Goal: Transaction & Acquisition: Purchase product/service

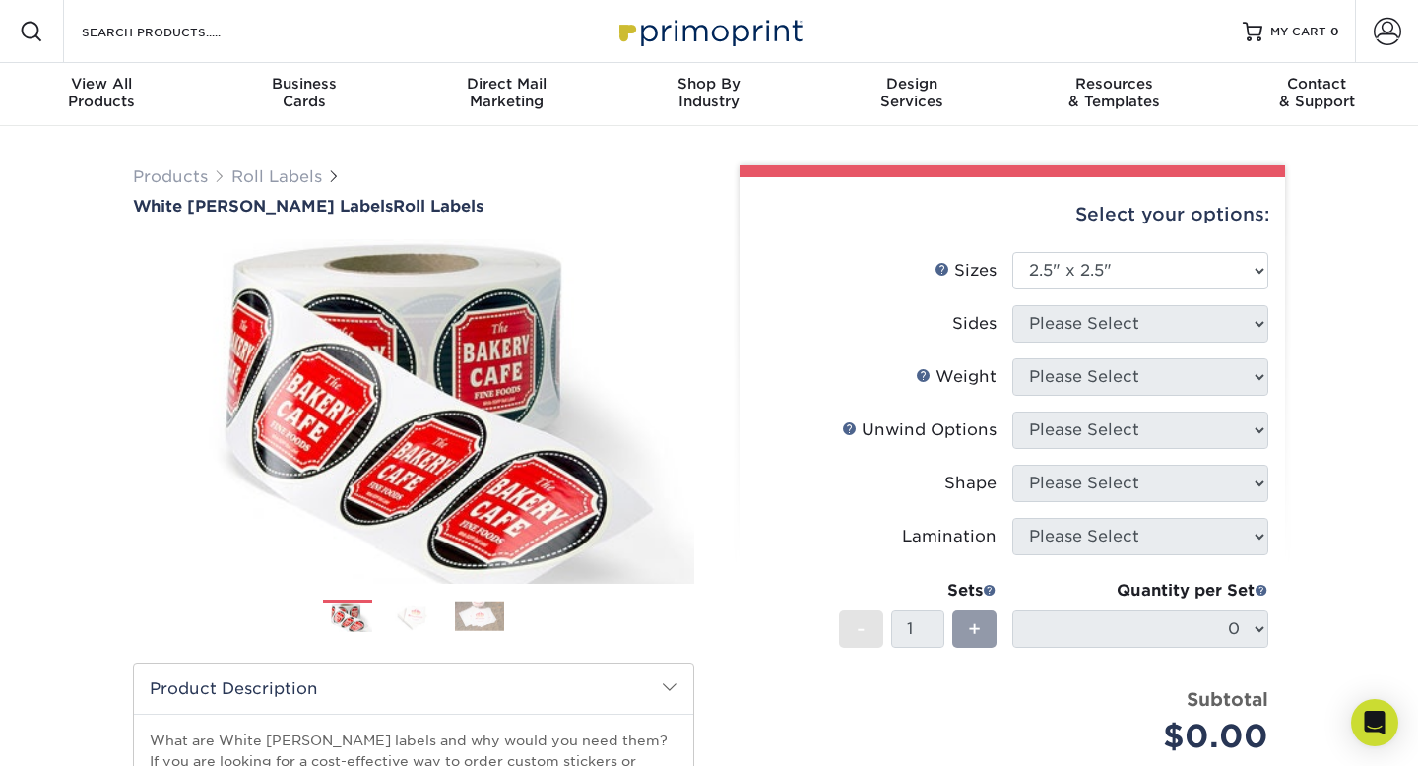
select select "2.50x2.50"
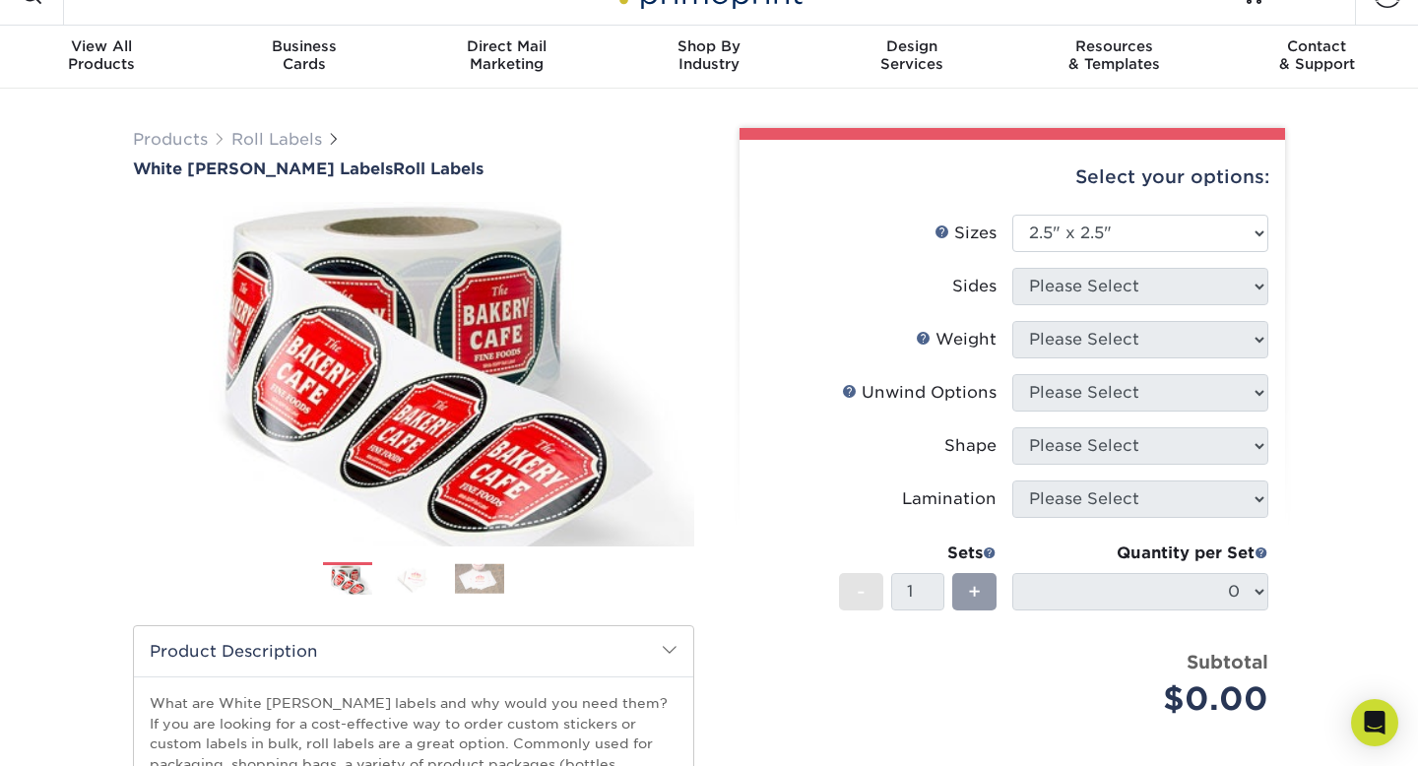
scroll to position [40, 0]
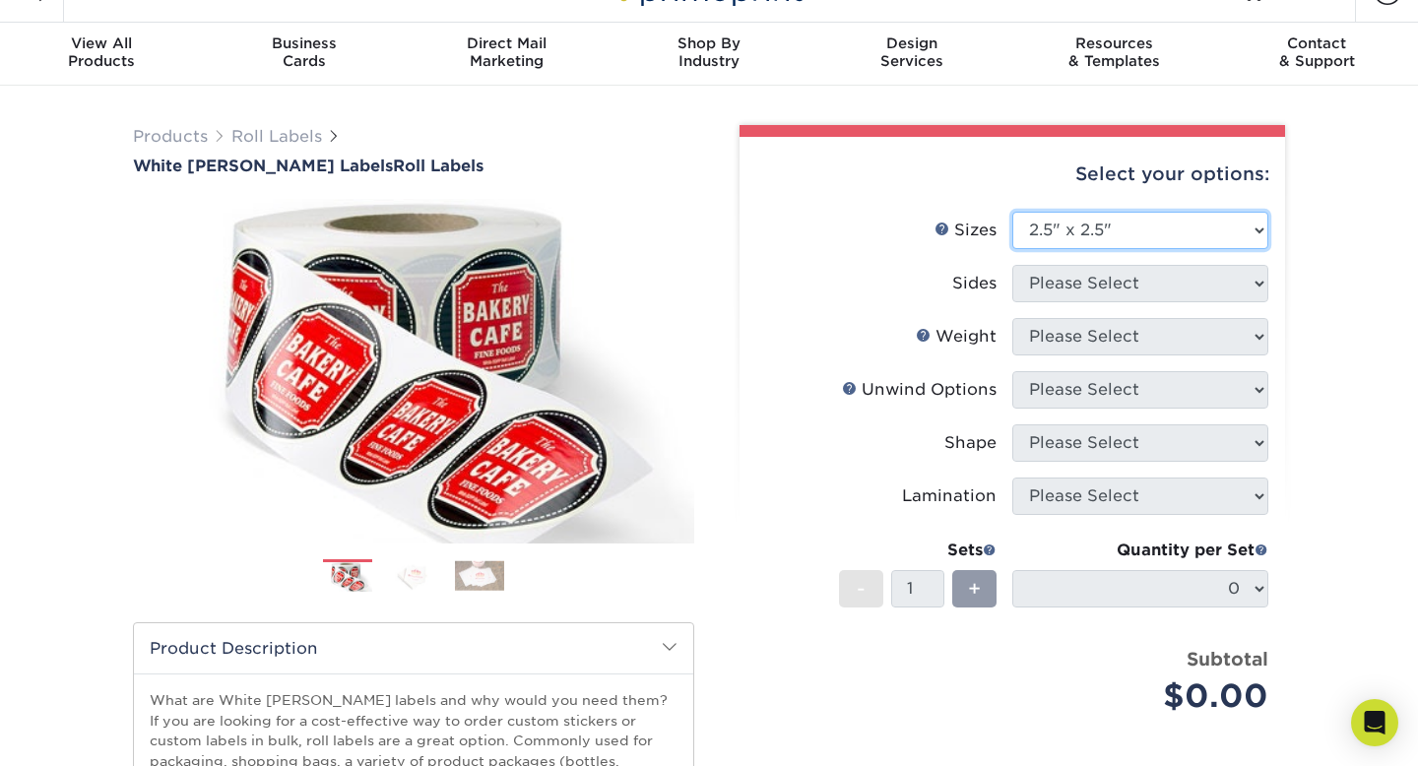
click at [1182, 228] on select "Please Select 1" x 1" 1" x 2" 1" x 2.5" 1" x 3" 1.5" x 1.5" 1.5" x 2.5" 1.5" x …" at bounding box center [1141, 230] width 256 height 37
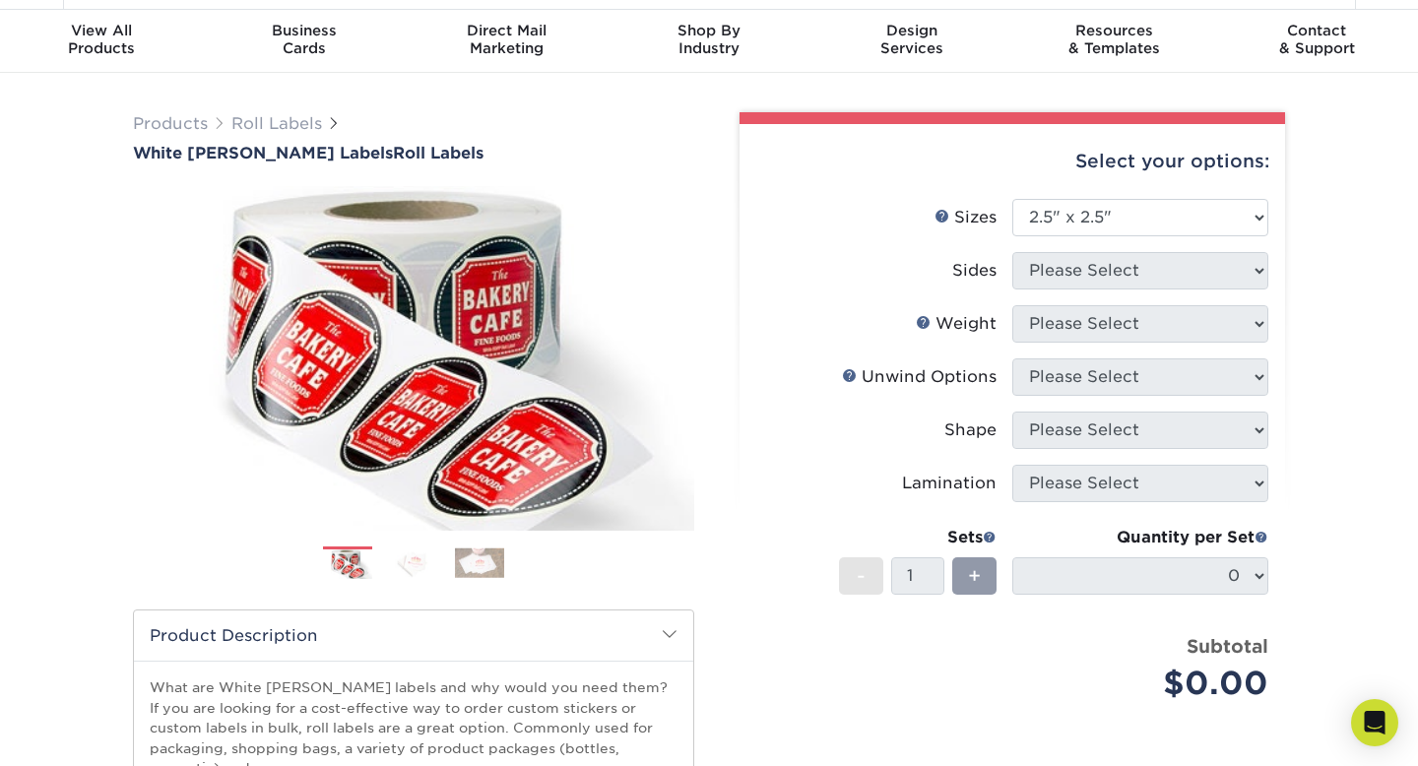
scroll to position [0, 0]
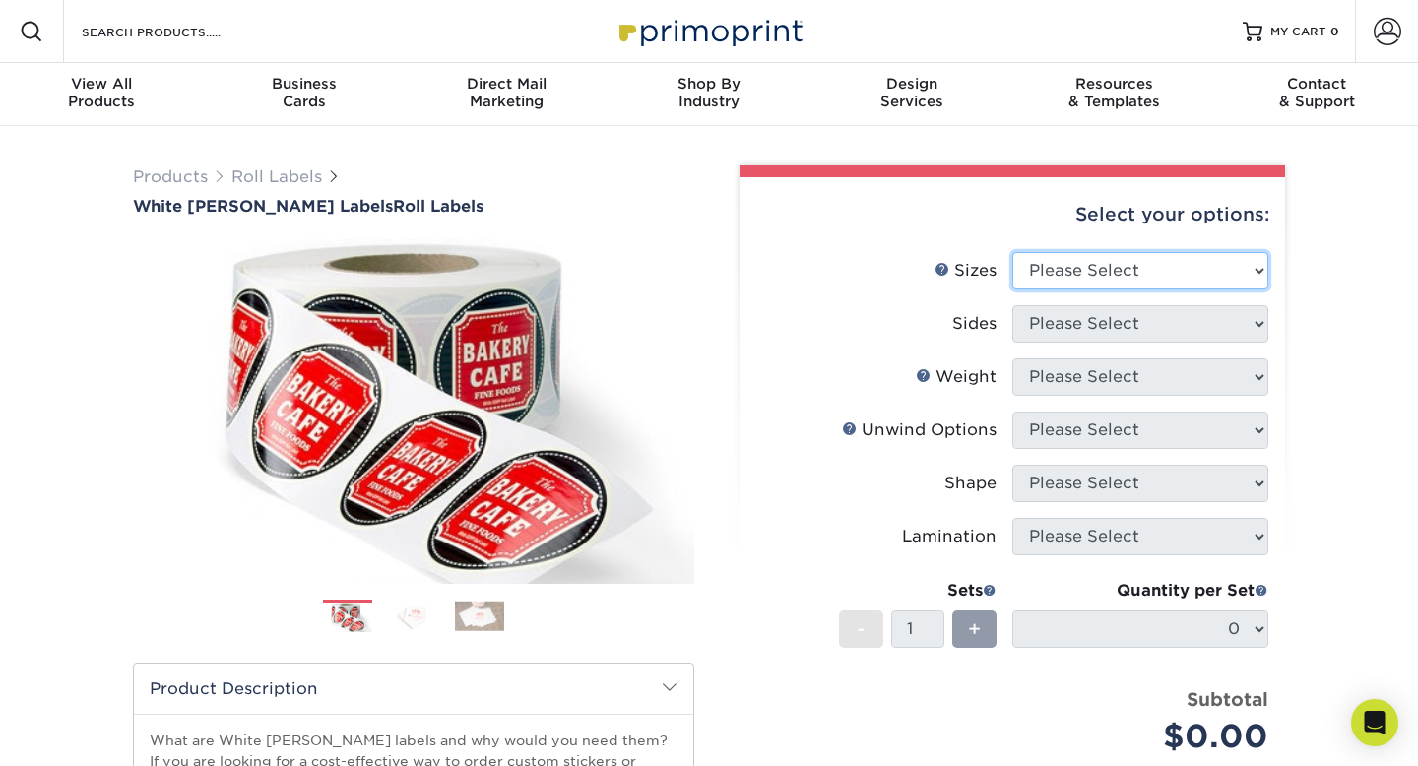
click at [1073, 263] on select "Please Select 1" x 1" 1" x 2" 1" x 2.5" 1" x 3" 1.5" x 1.5" 1.5" x 2.5" 1.5" x …" at bounding box center [1141, 270] width 256 height 37
select select "2.50x2.50"
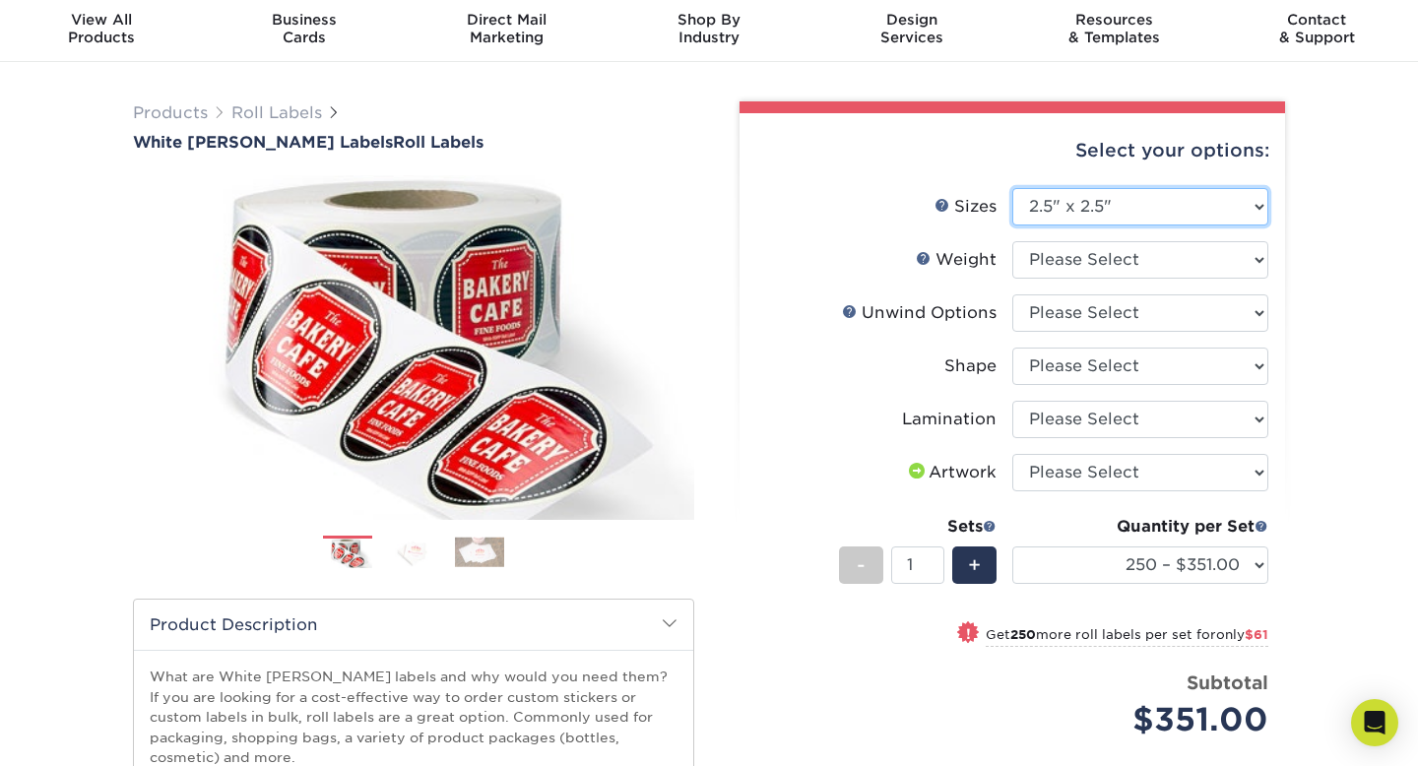
scroll to position [87, 0]
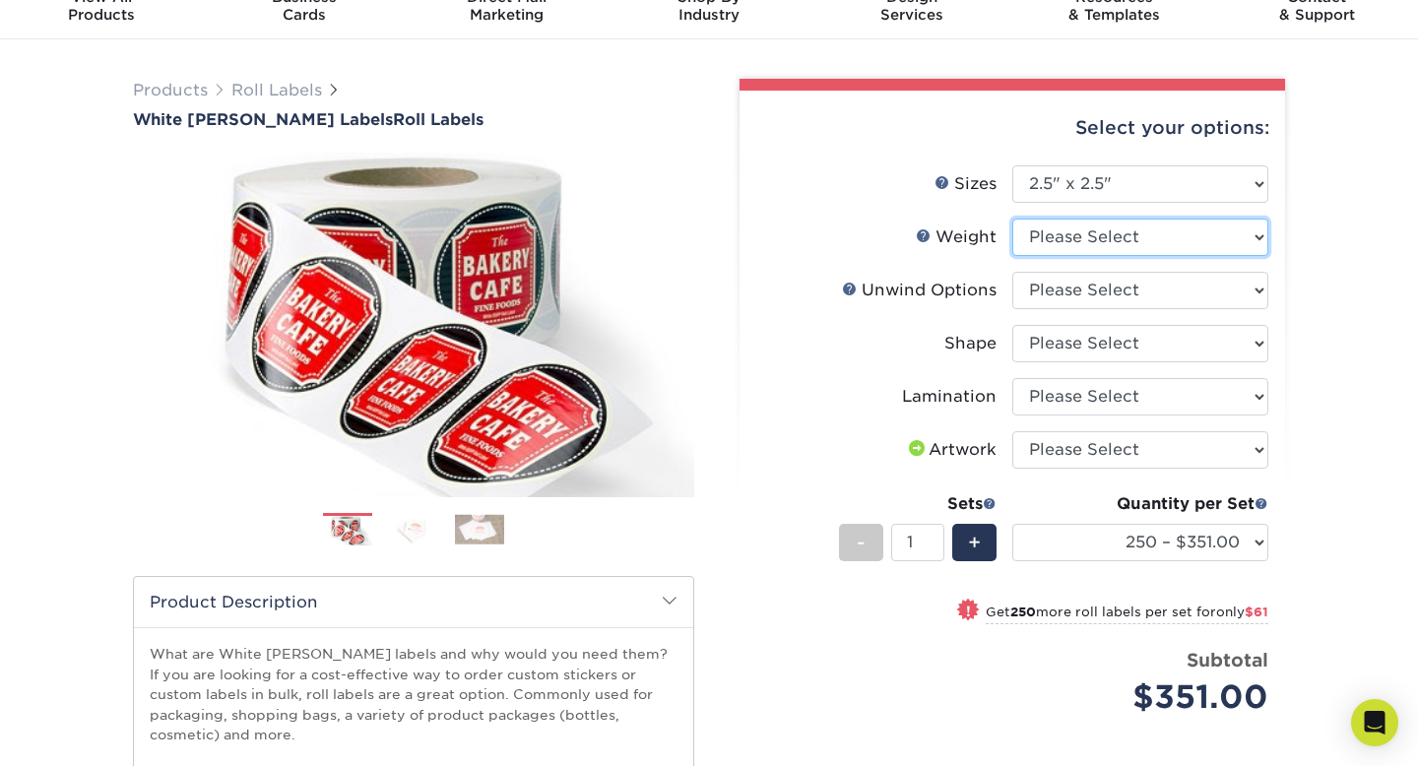
click at [1071, 240] on select "Please Select WHBOPP" at bounding box center [1141, 237] width 256 height 37
click at [928, 233] on link "Weight Help" at bounding box center [924, 236] width 16 height 16
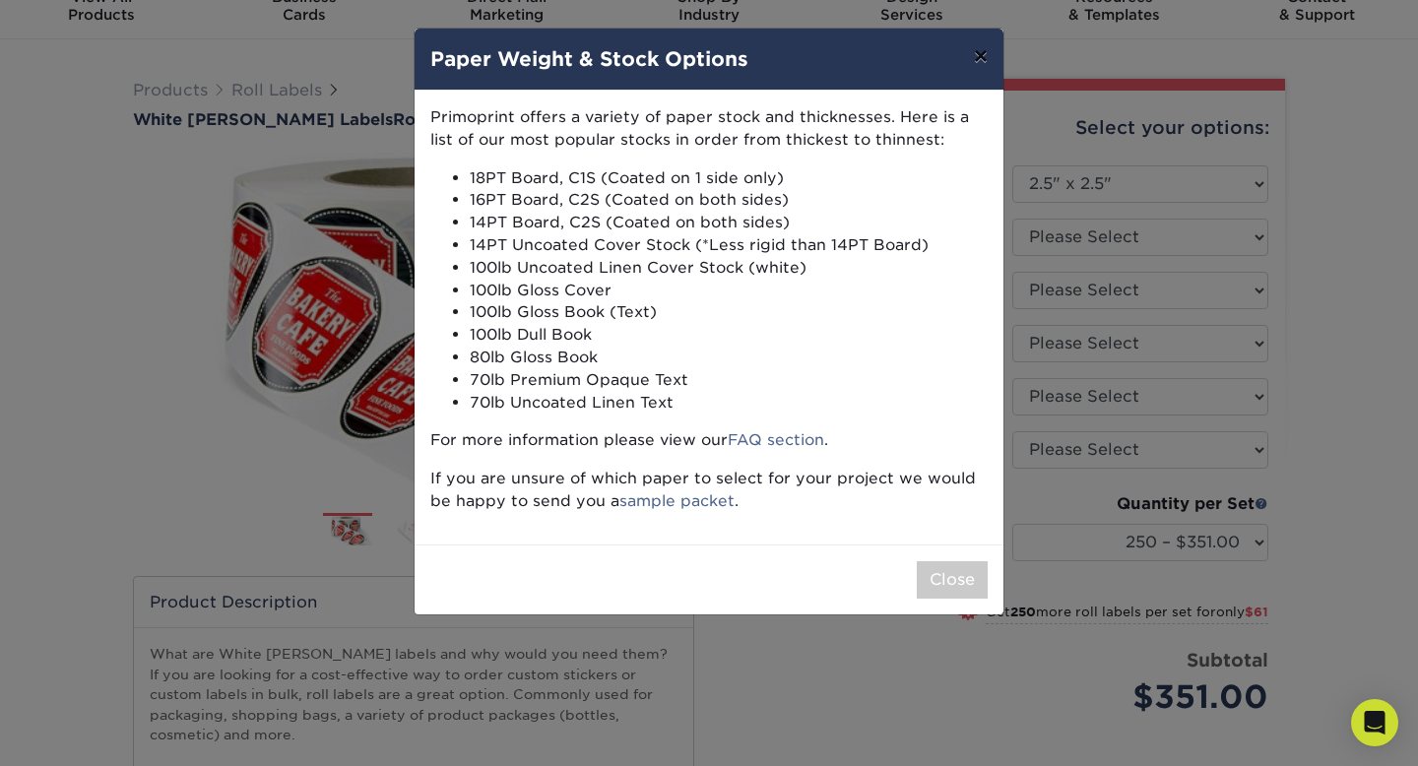
click at [981, 59] on button "×" at bounding box center [980, 56] width 45 height 55
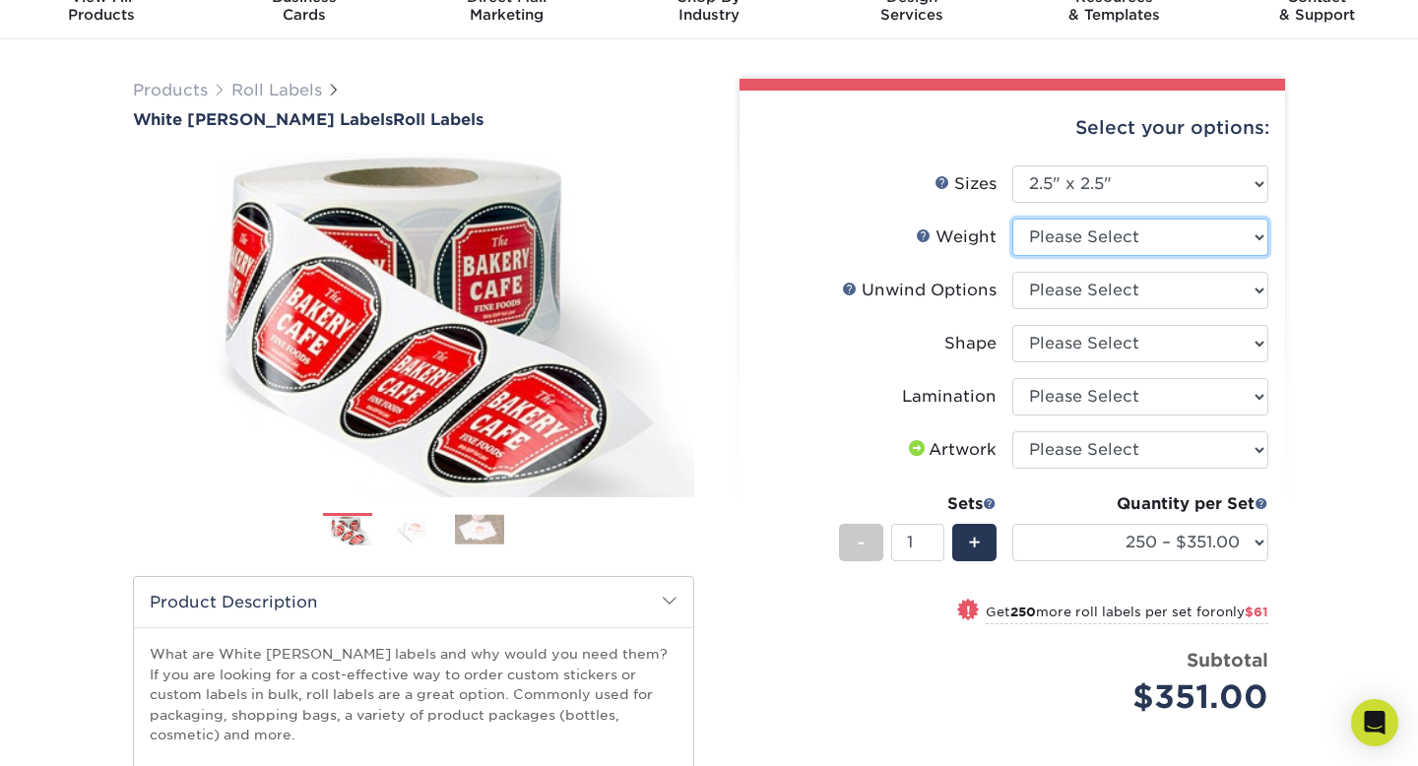
click at [1090, 235] on select "Please Select WHBOPP" at bounding box center [1141, 237] width 256 height 37
select select "WHBOPP"
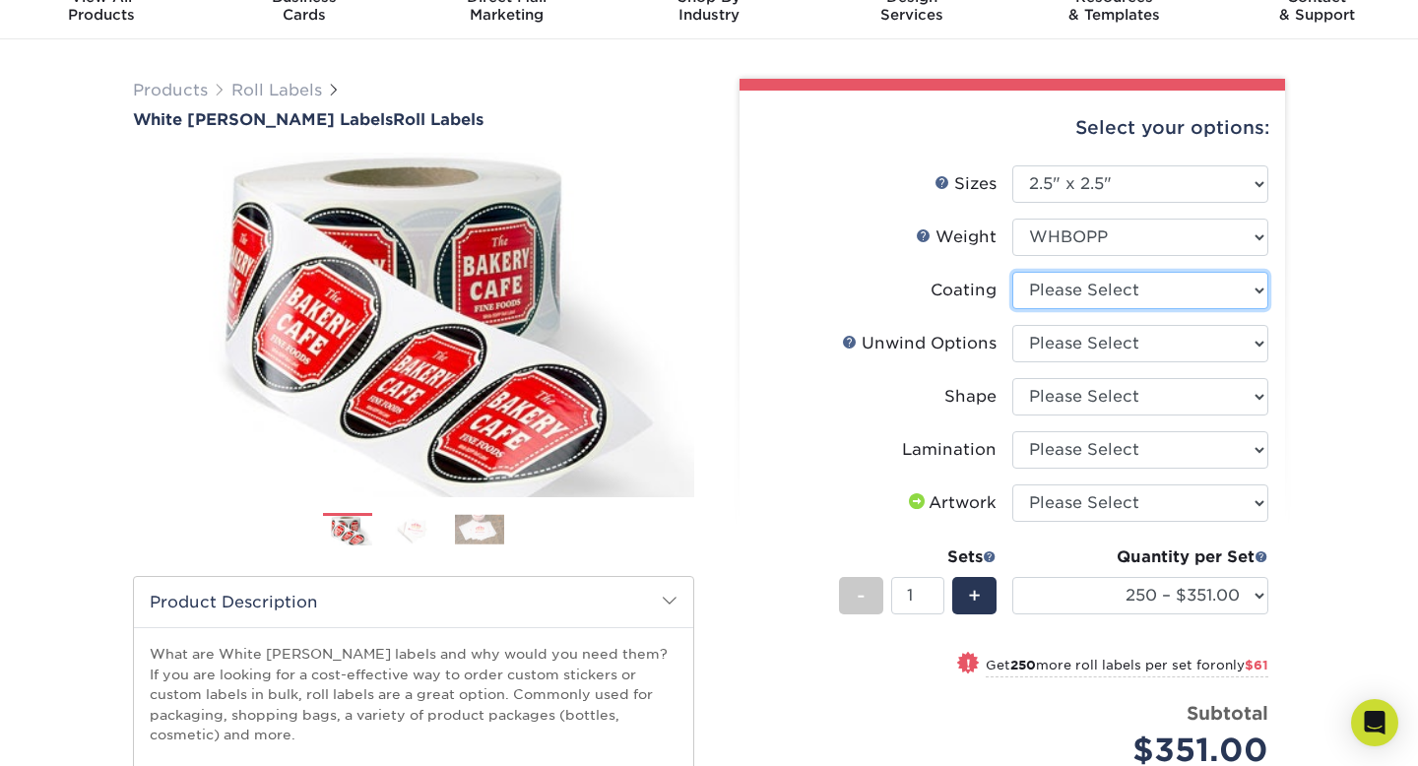
click at [1053, 287] on select at bounding box center [1141, 290] width 256 height 37
click at [1049, 288] on select at bounding box center [1141, 290] width 256 height 37
select select "3e7618de-abca-4bda-9f97-8b9129e913d8"
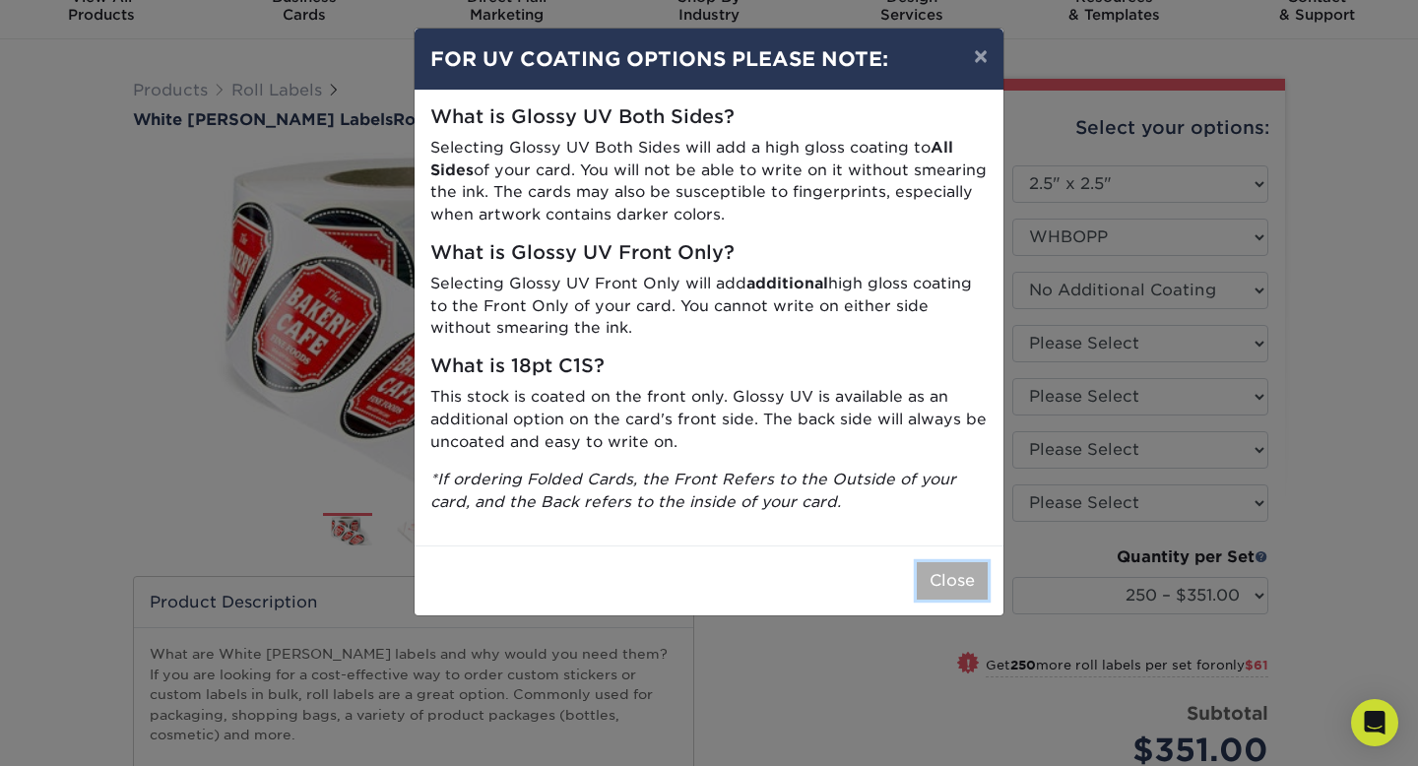
click at [951, 577] on button "Close" at bounding box center [952, 580] width 71 height 37
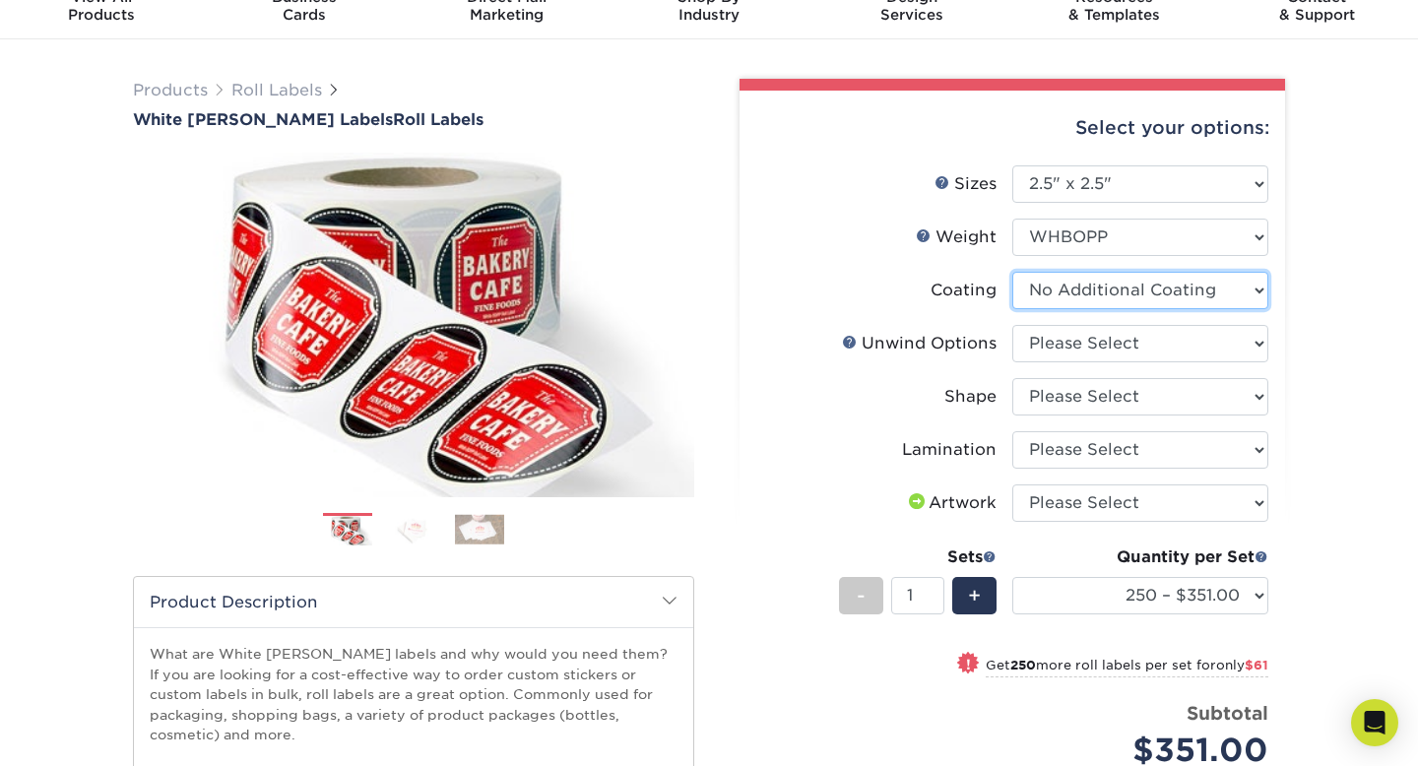
click at [1098, 294] on select at bounding box center [1141, 290] width 256 height 37
click at [1075, 342] on select "Please Select Not Important Off Top (Direction #1) Off Bottom (Direction #2) Of…" at bounding box center [1141, 343] width 256 height 37
select select "d16c2772-aac7-41d6-a124-047cd7375882"
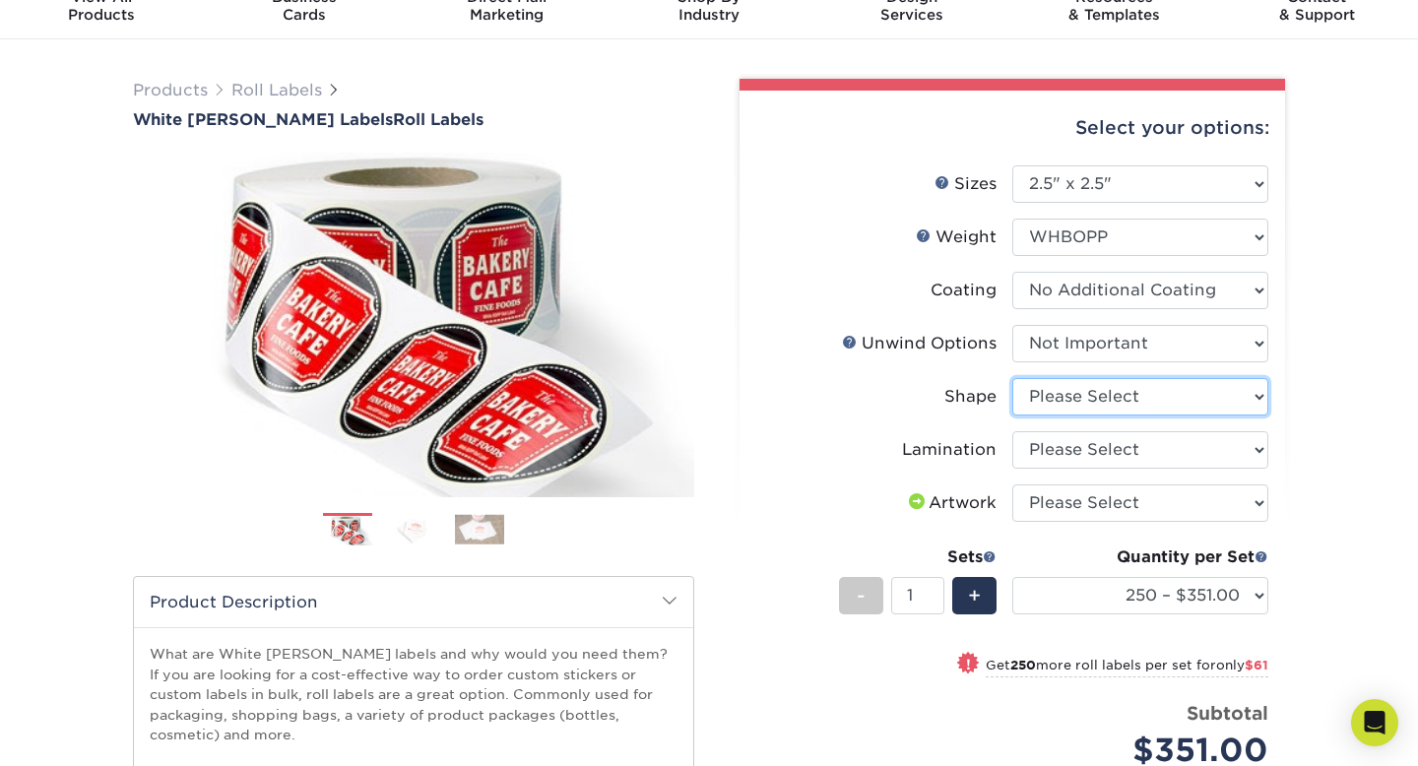
click at [1055, 400] on select "Please Select Circle Square" at bounding box center [1141, 396] width 256 height 37
select select "45da2917-4b7b-46f1-becf-14d45dfff804"
click at [401, 528] on img at bounding box center [413, 529] width 49 height 31
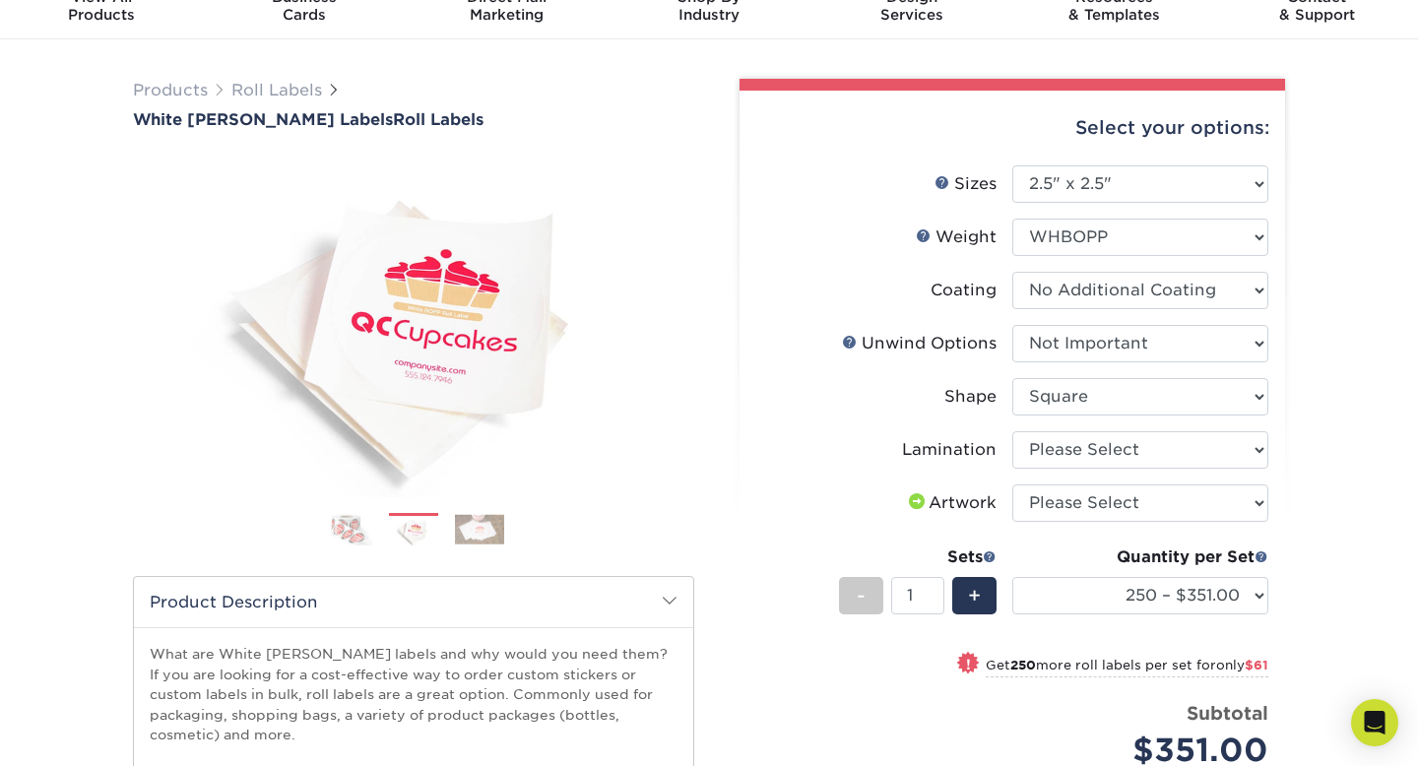
click at [461, 527] on img at bounding box center [479, 529] width 49 height 31
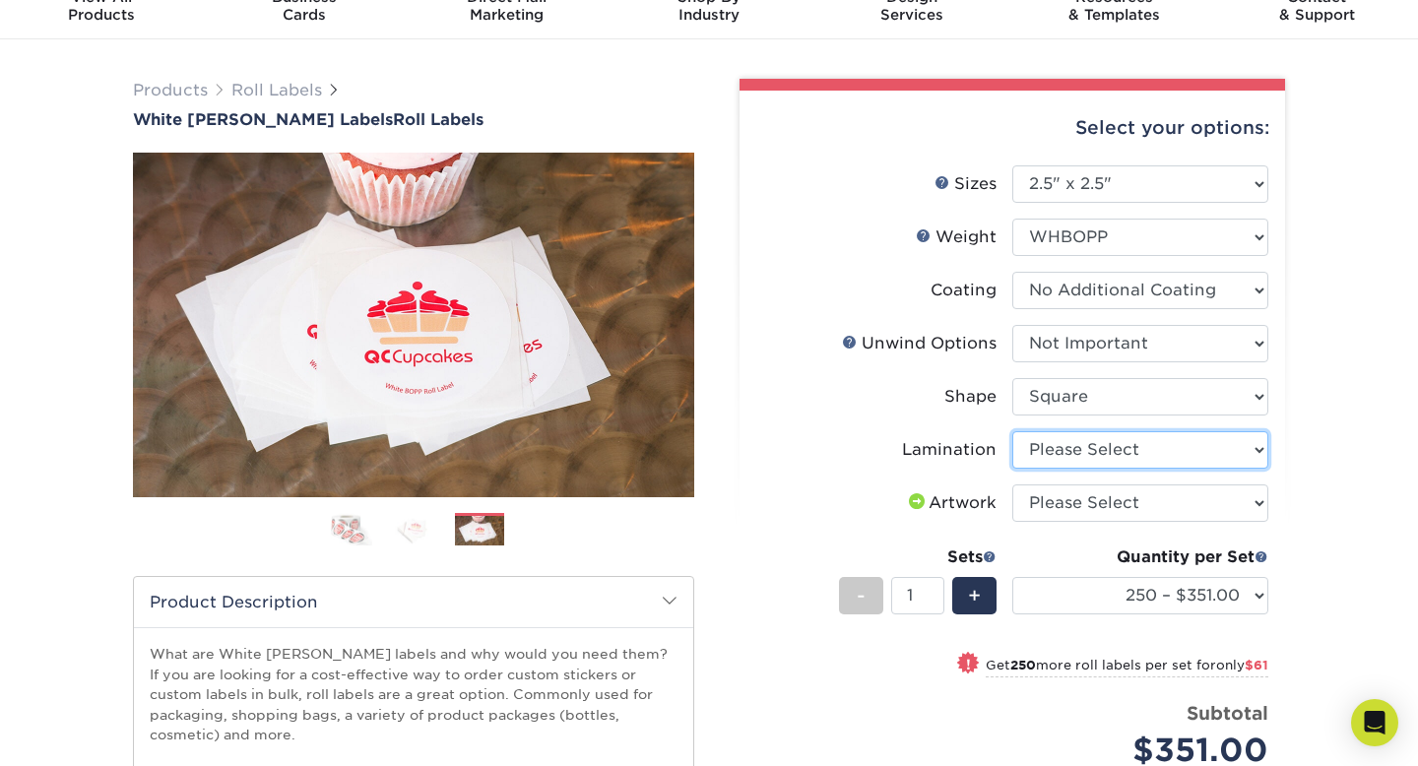
click at [1069, 443] on select "Please Select No Lamination Silk" at bounding box center [1141, 449] width 256 height 37
select select "eff8cfea-abf7-4cab-a64a-391be13b3076"
click at [1066, 505] on select "Please Select I will upload files I need a design - $50" at bounding box center [1141, 503] width 256 height 37
select select "upload"
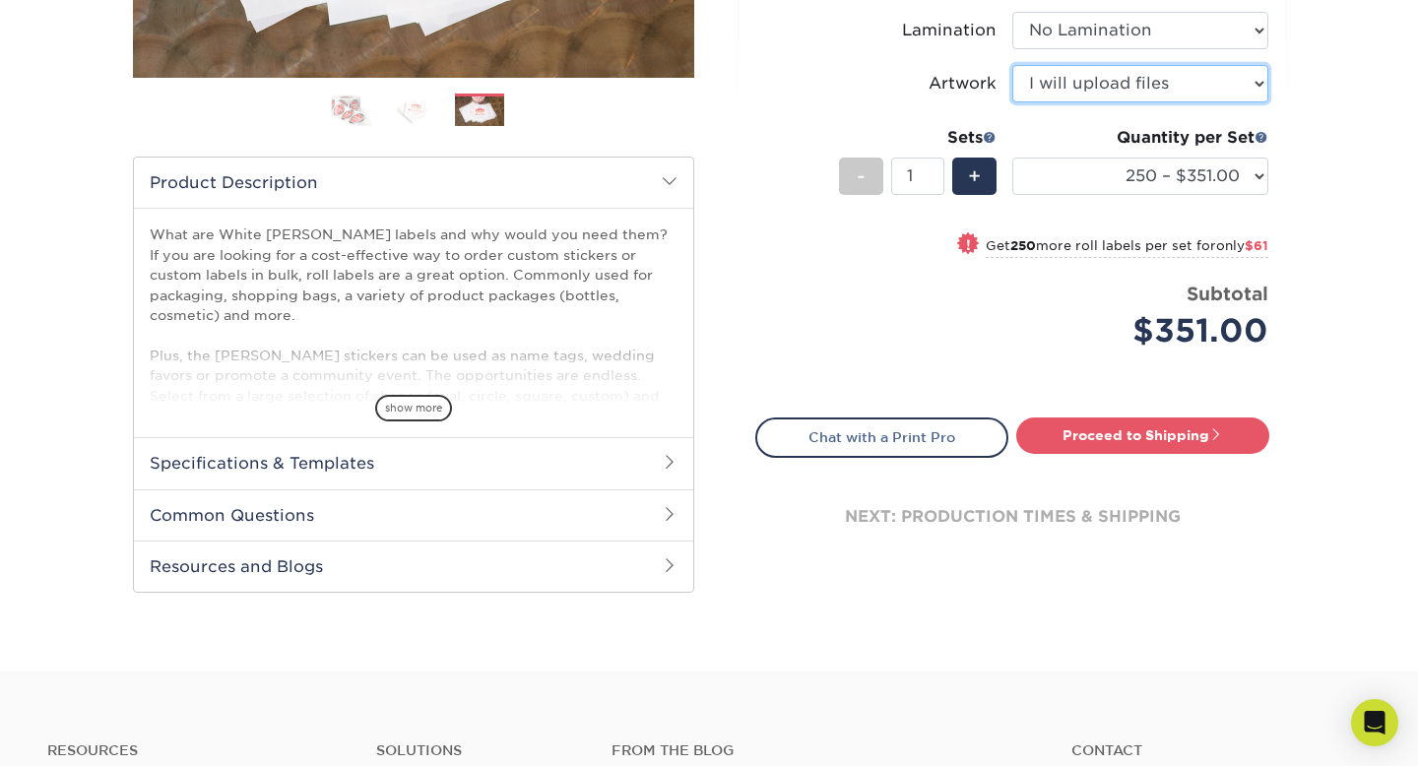
scroll to position [540, 0]
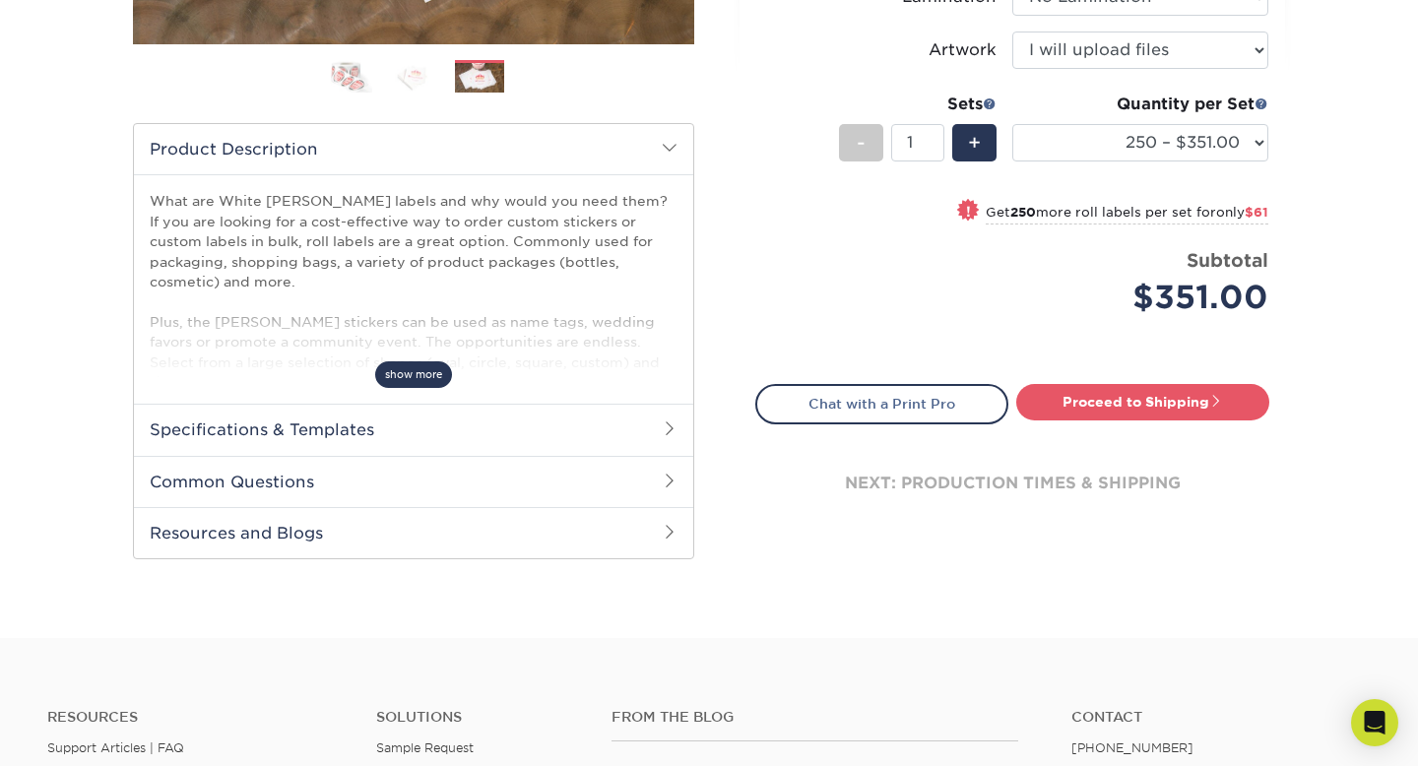
click at [414, 374] on span "show more" at bounding box center [413, 375] width 77 height 27
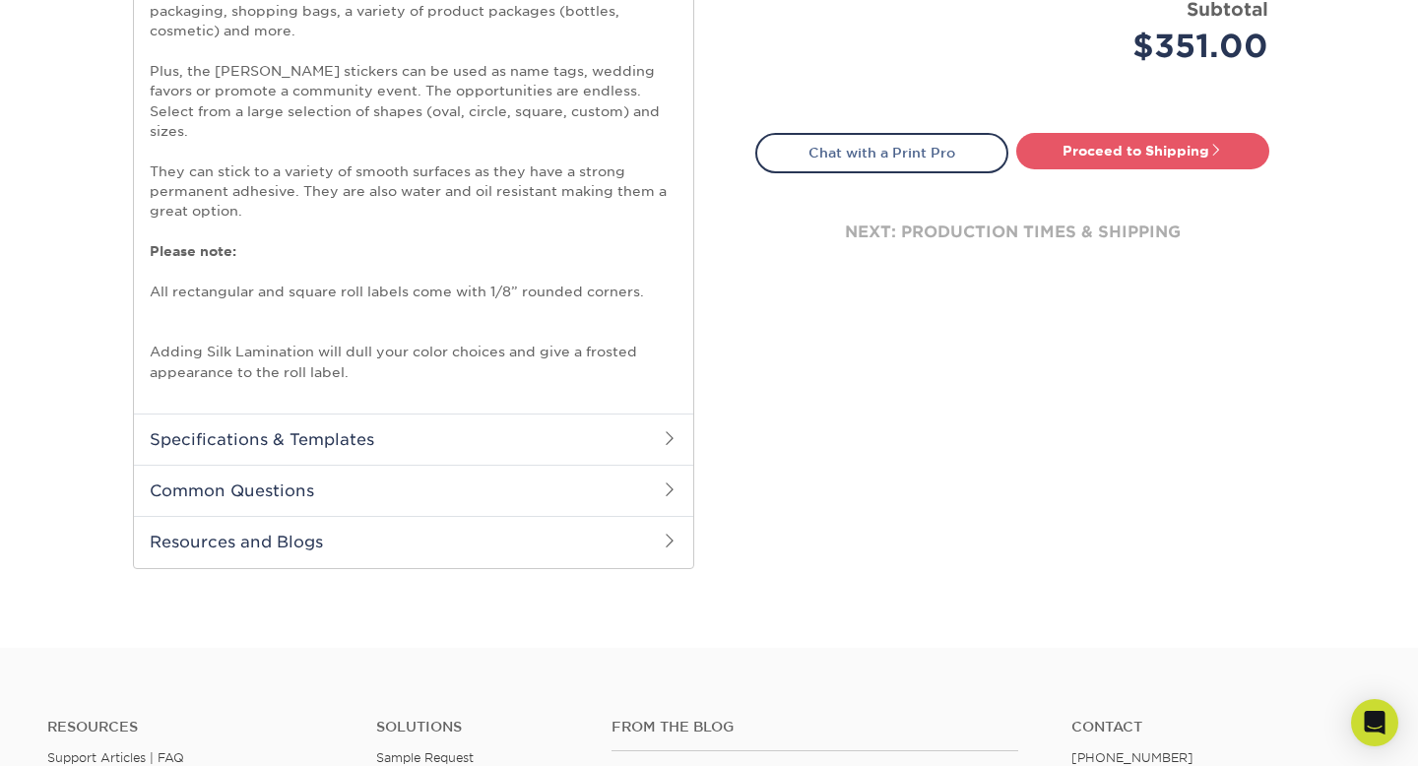
scroll to position [933, 0]
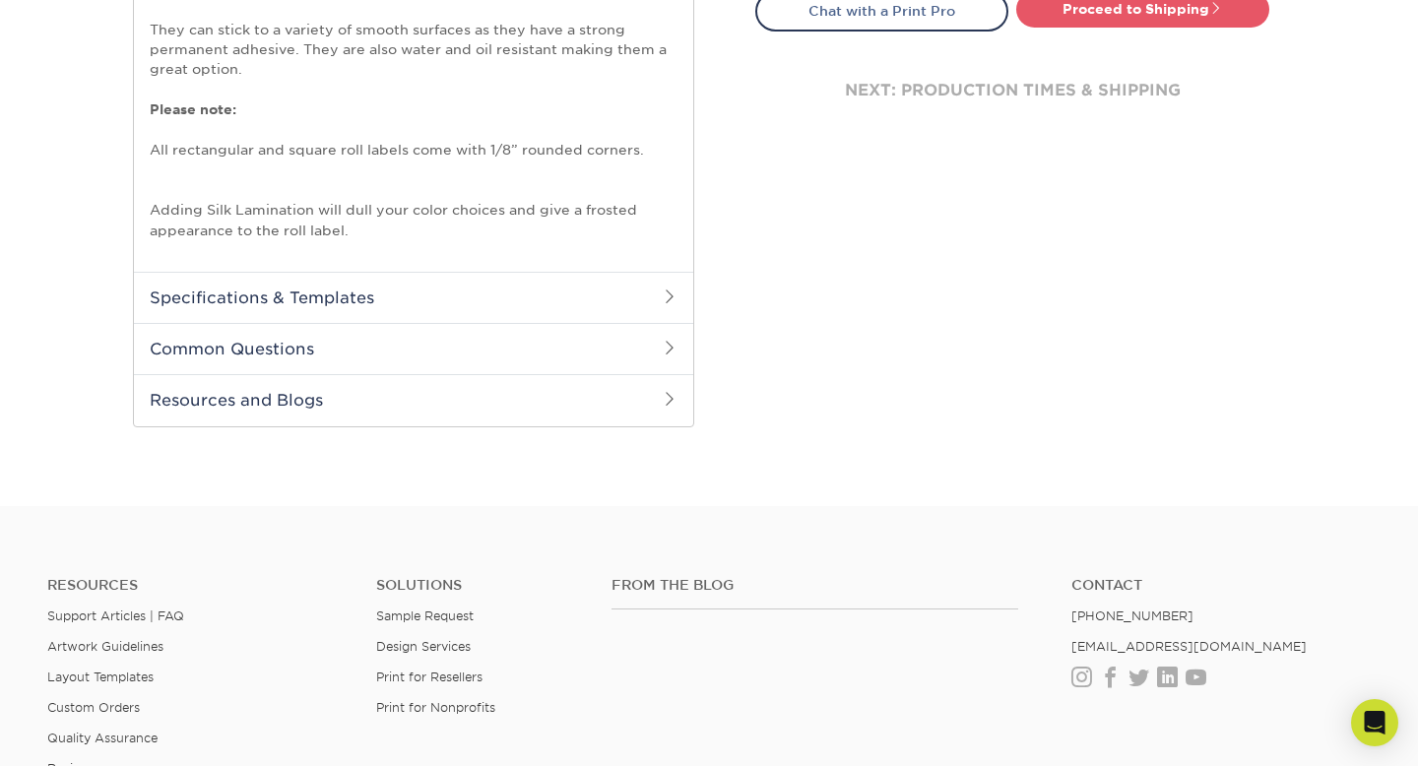
click at [383, 272] on h2 "Specifications & Templates" at bounding box center [413, 297] width 559 height 51
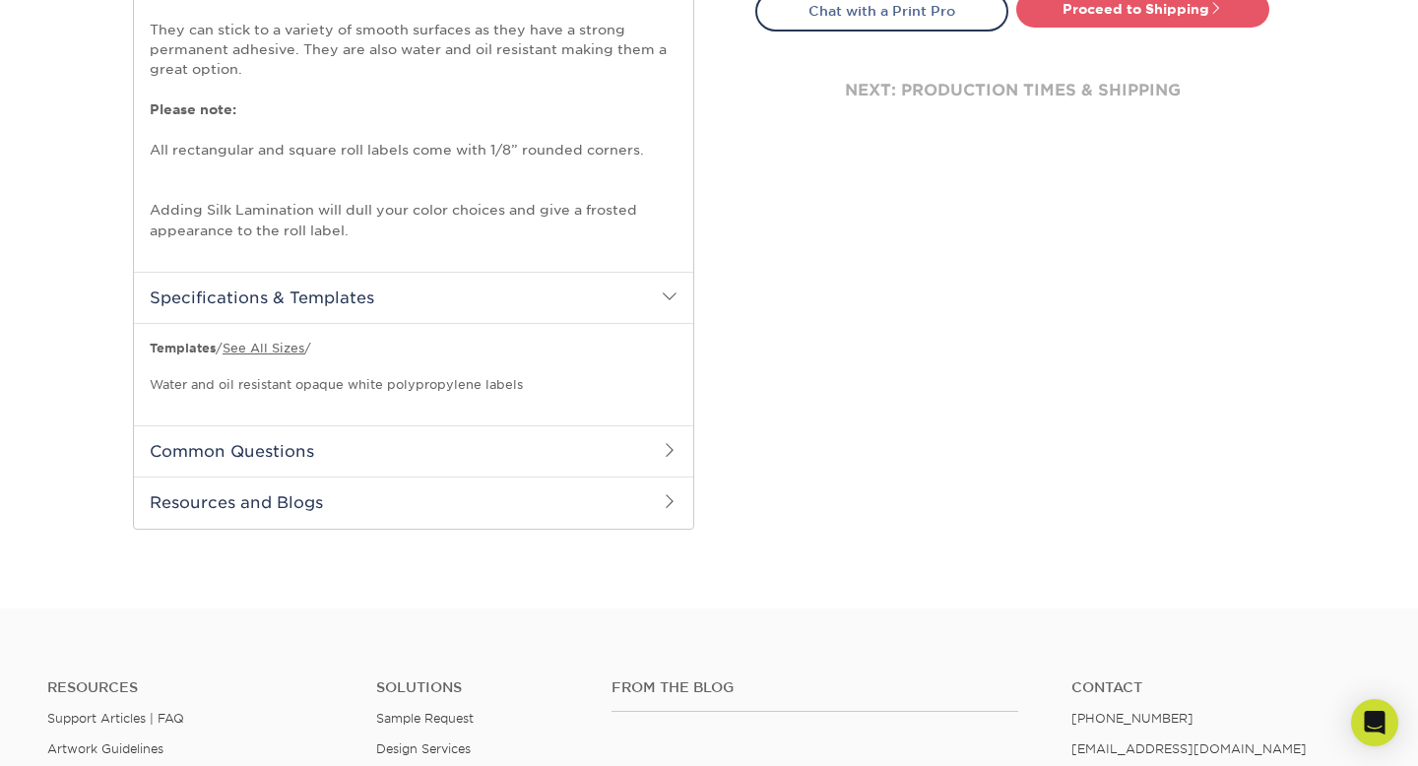
click at [383, 272] on h2 "Specifications & Templates" at bounding box center [413, 297] width 559 height 51
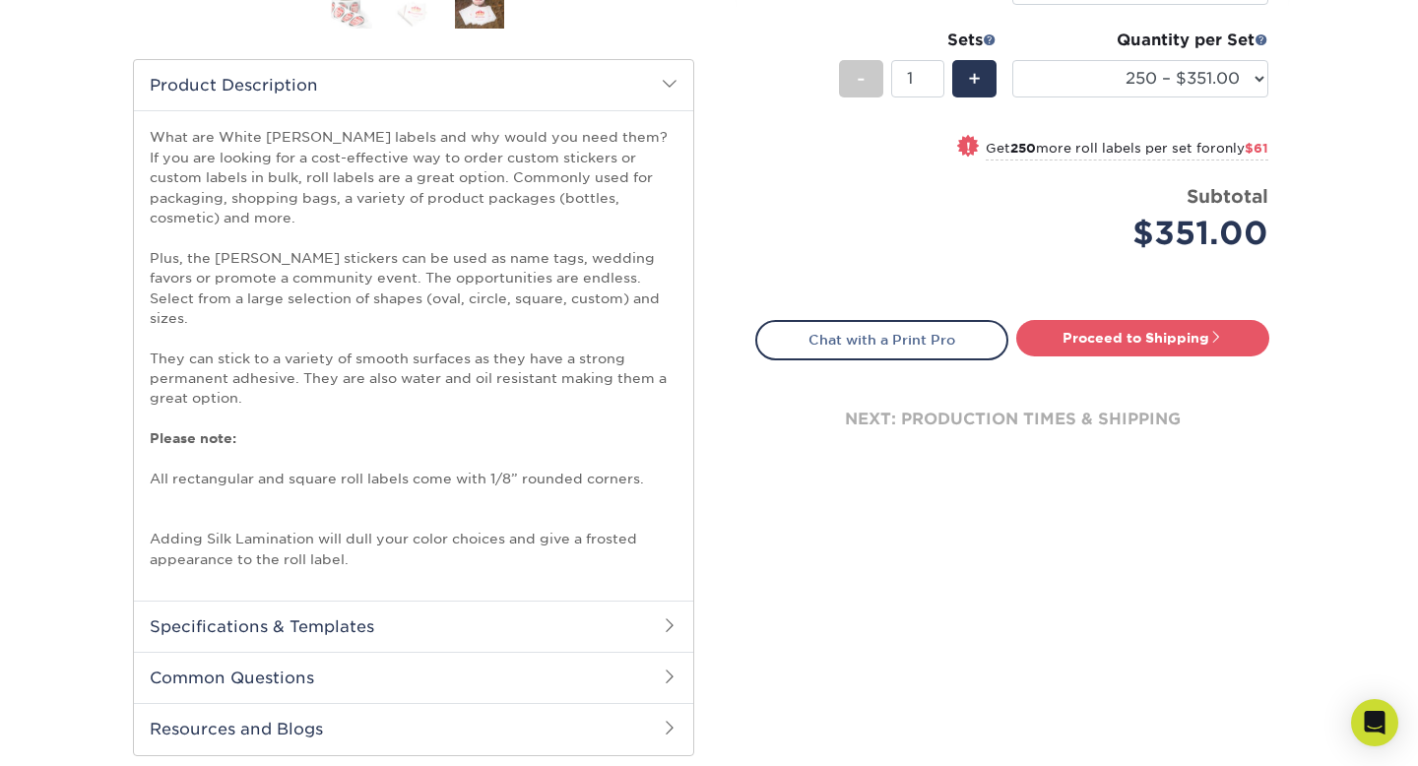
scroll to position [0, 0]
